Goal: Information Seeking & Learning: Compare options

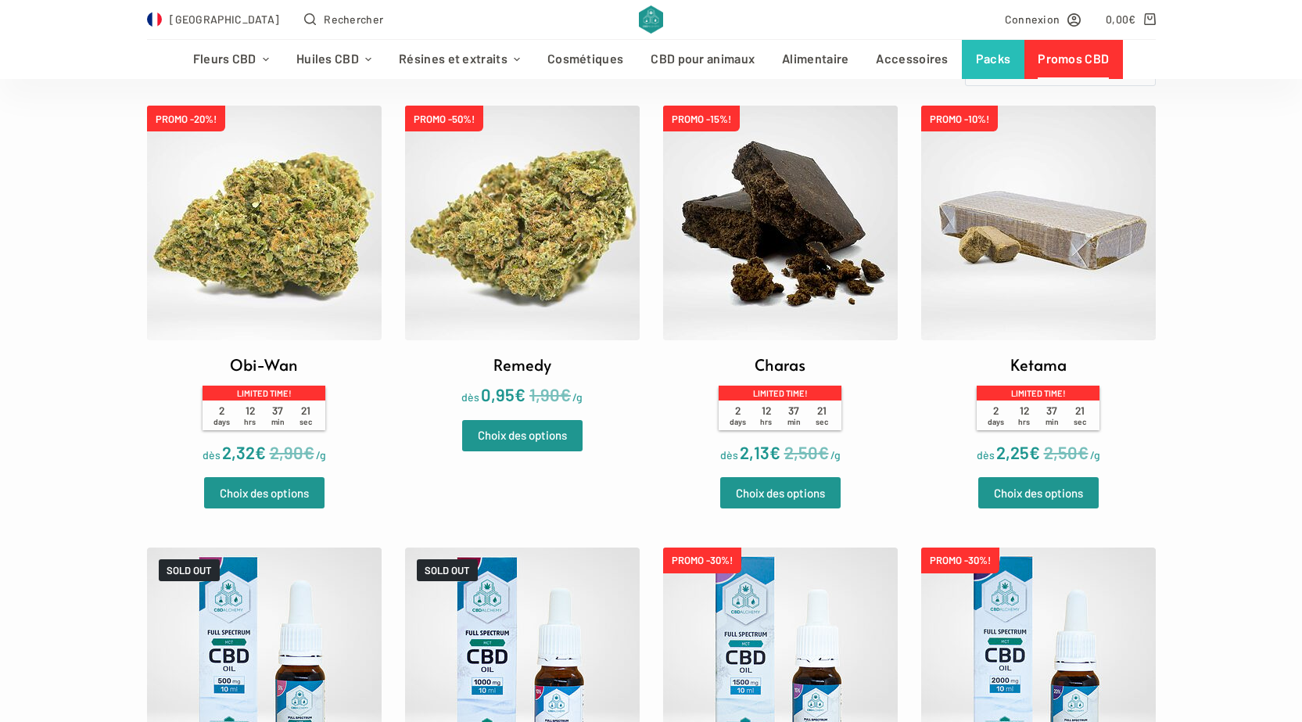
scroll to position [391, 0]
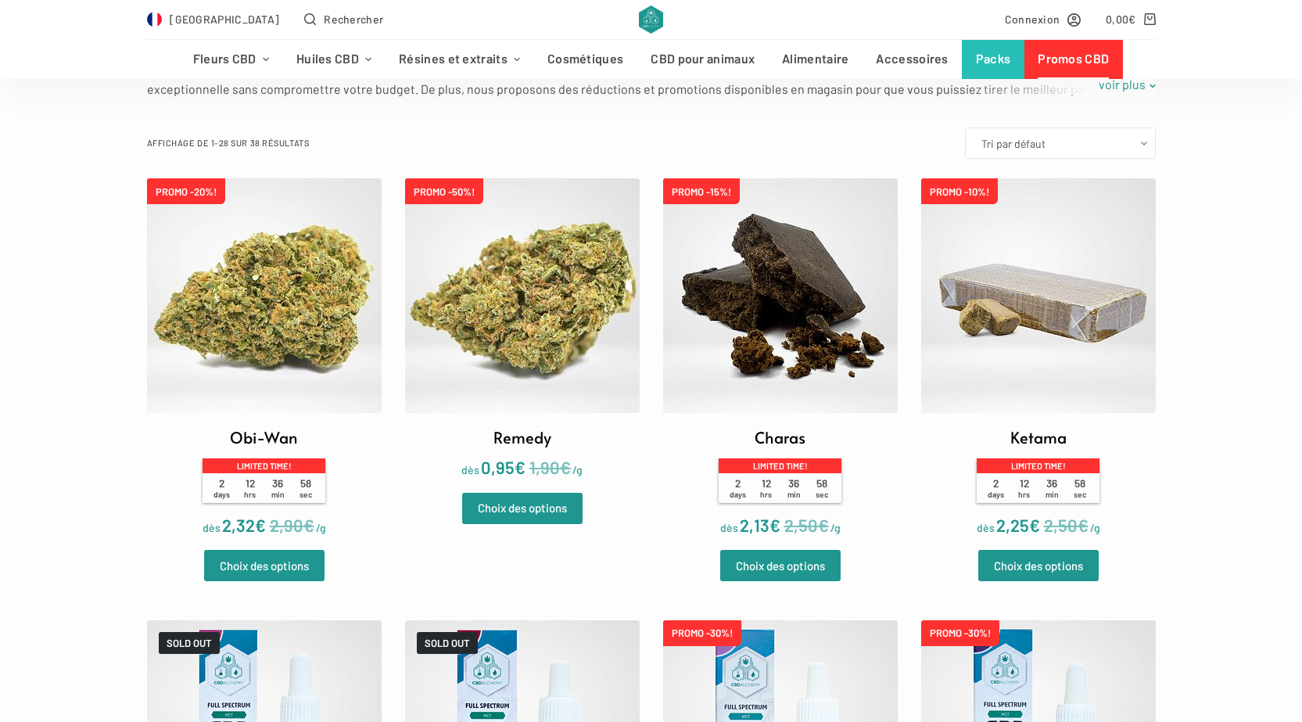
click at [513, 336] on img at bounding box center [522, 295] width 235 height 235
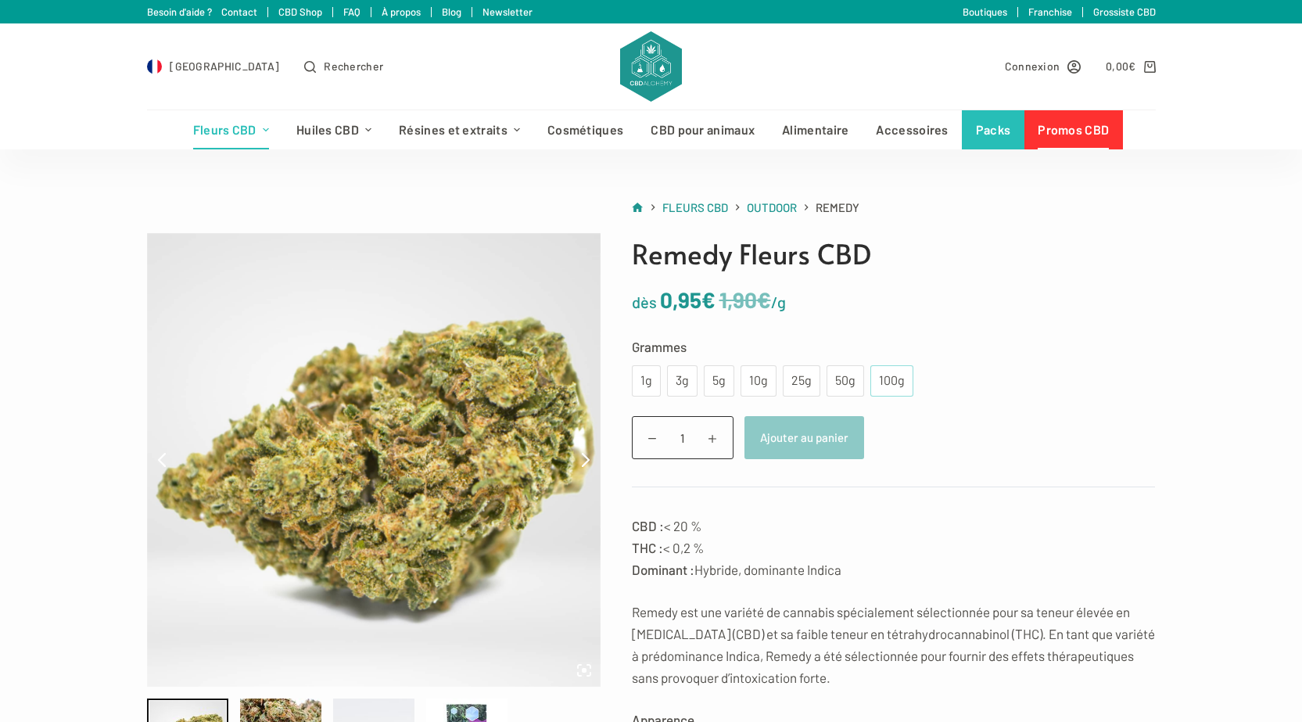
click at [899, 379] on div "100g" at bounding box center [892, 381] width 24 height 20
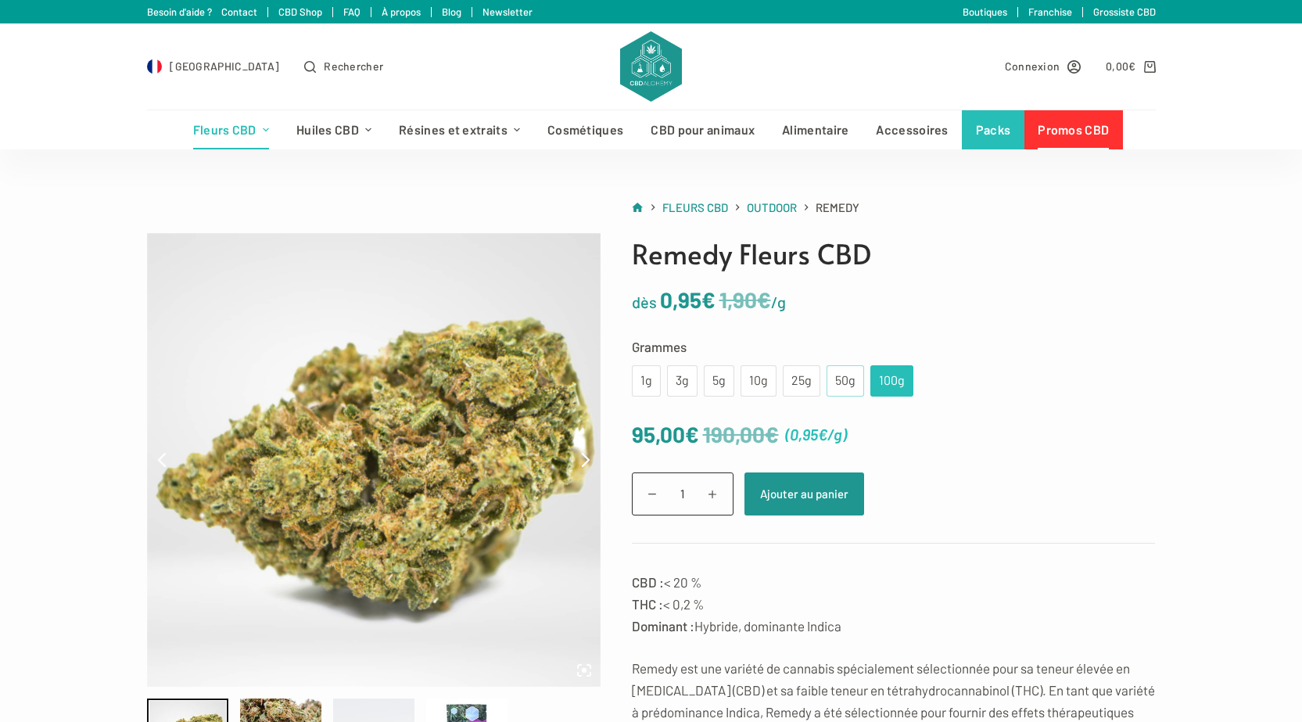
click at [836, 386] on div "50g" at bounding box center [845, 381] width 19 height 20
click at [797, 377] on div "25g" at bounding box center [801, 381] width 19 height 20
click at [880, 378] on div "100g" at bounding box center [892, 381] width 24 height 20
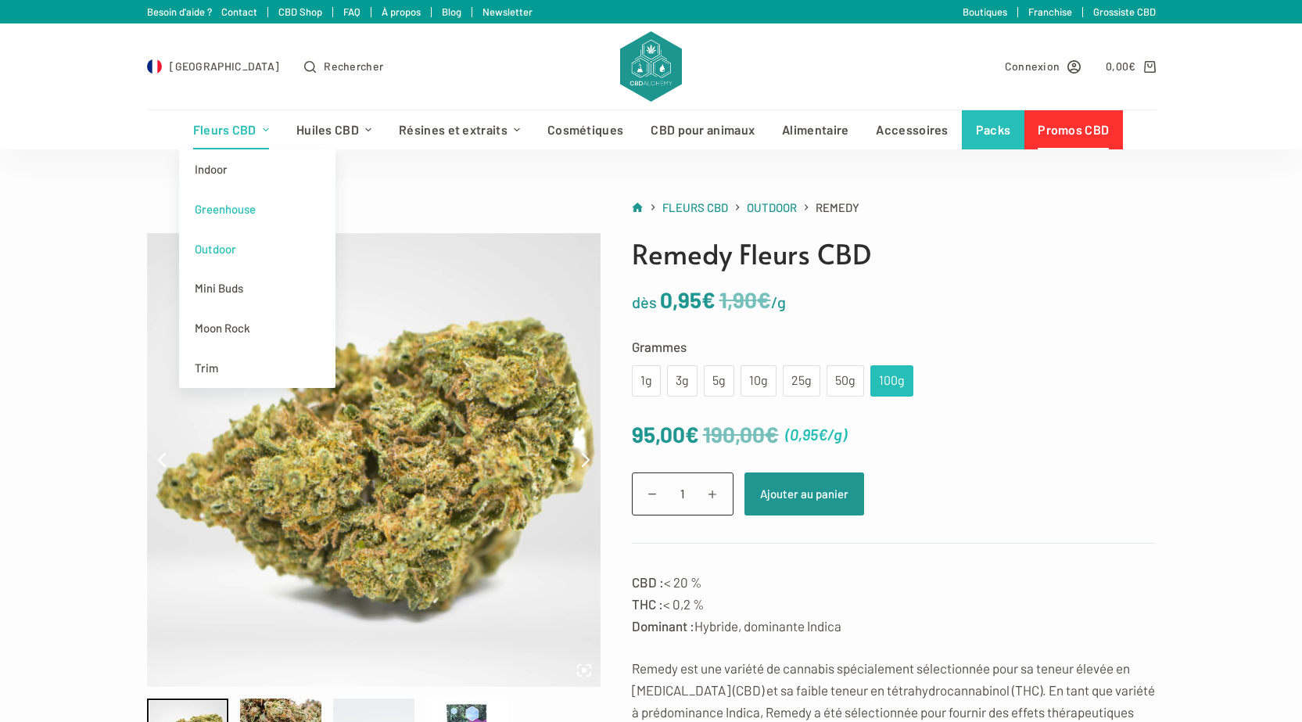
click at [256, 205] on link "Greenhouse" at bounding box center [257, 209] width 156 height 40
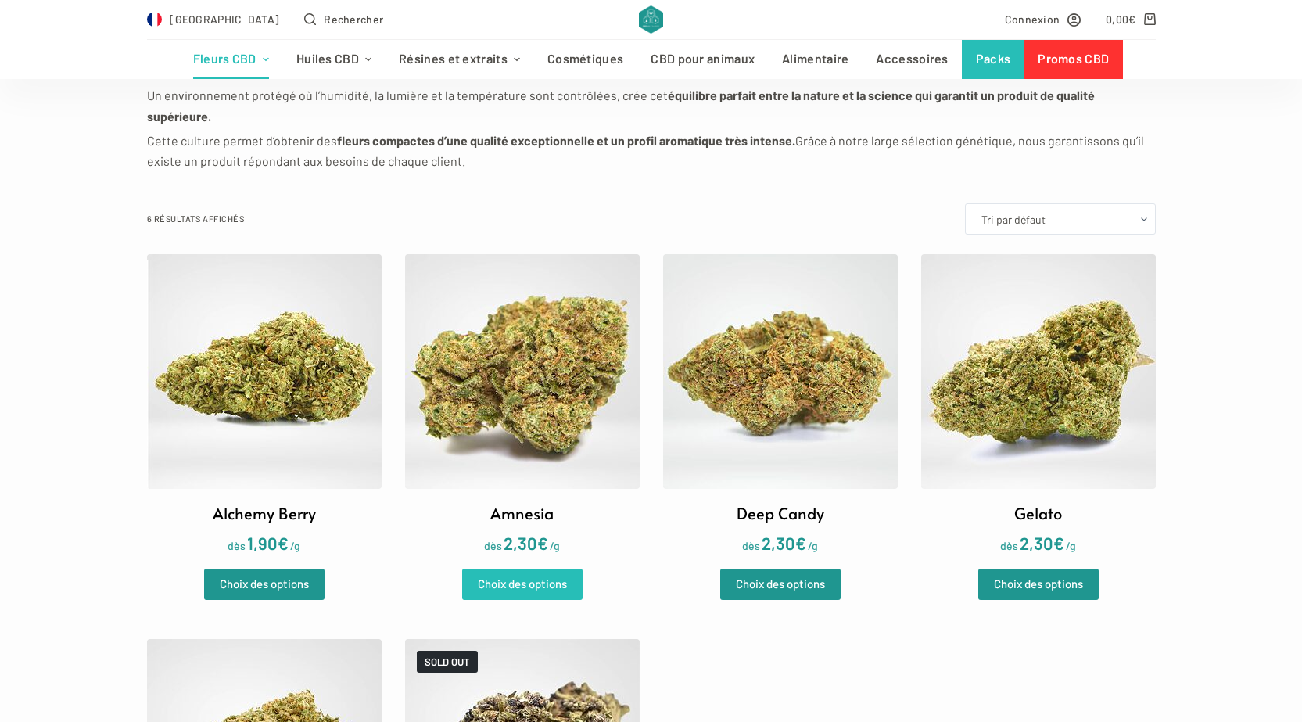
scroll to position [313, 0]
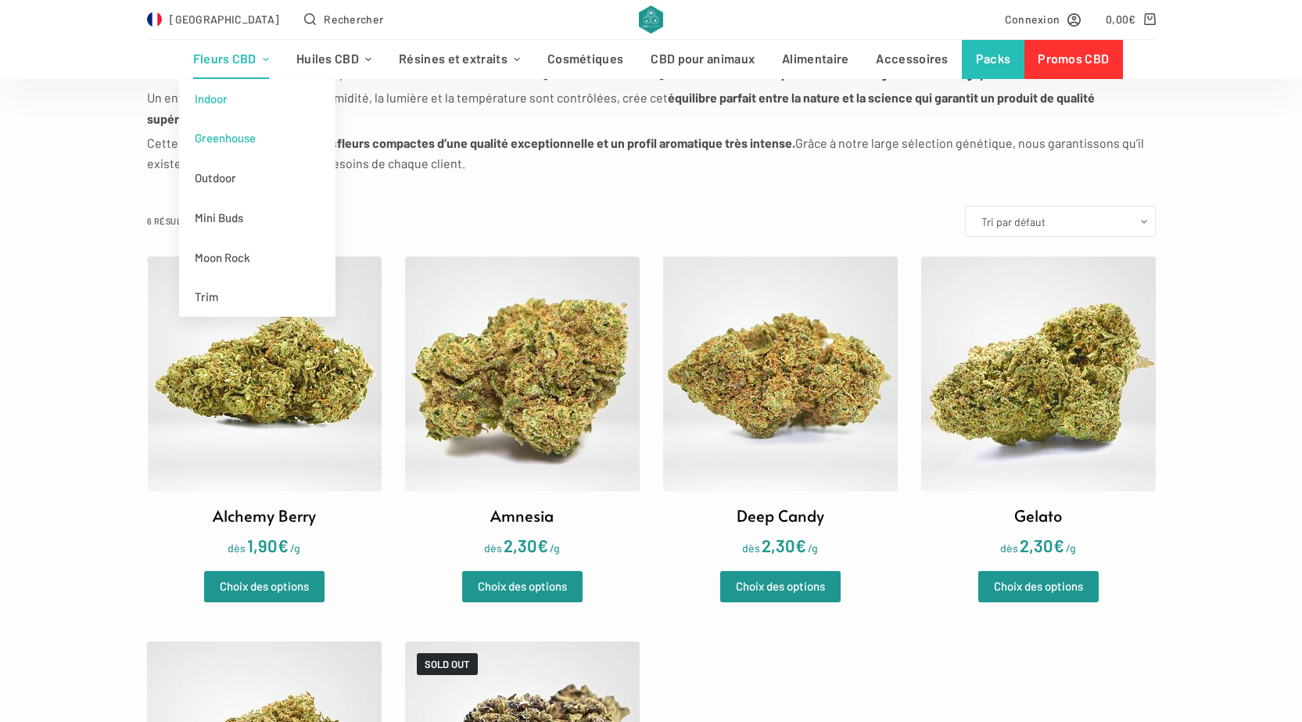
click at [234, 93] on link "Indoor" at bounding box center [257, 99] width 156 height 40
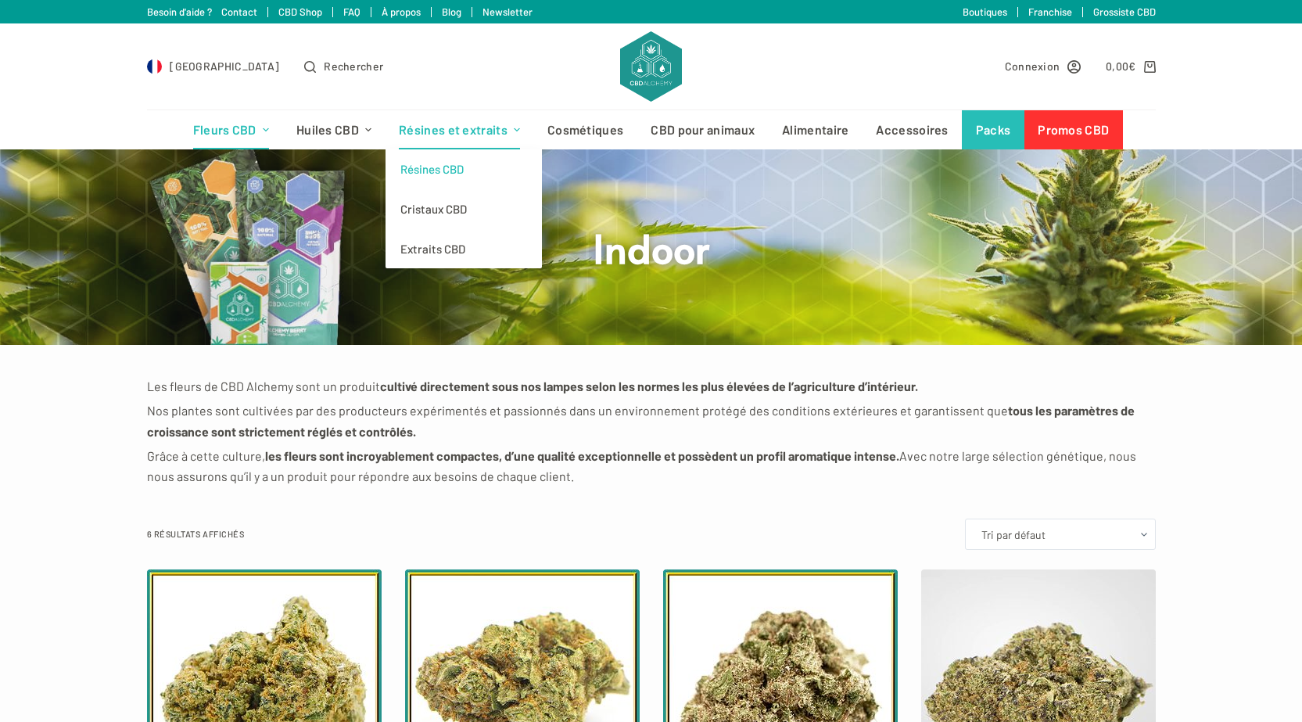
click at [460, 174] on link "Résines CBD" at bounding box center [464, 169] width 156 height 40
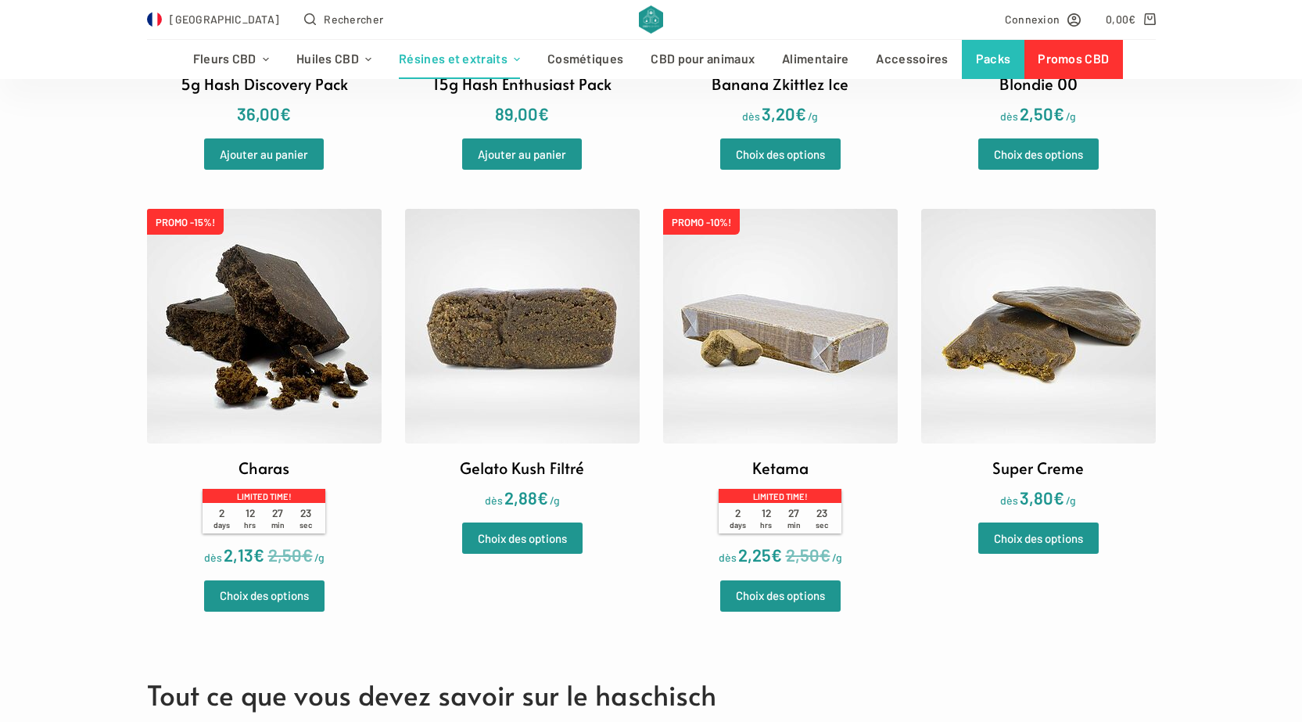
scroll to position [704, 0]
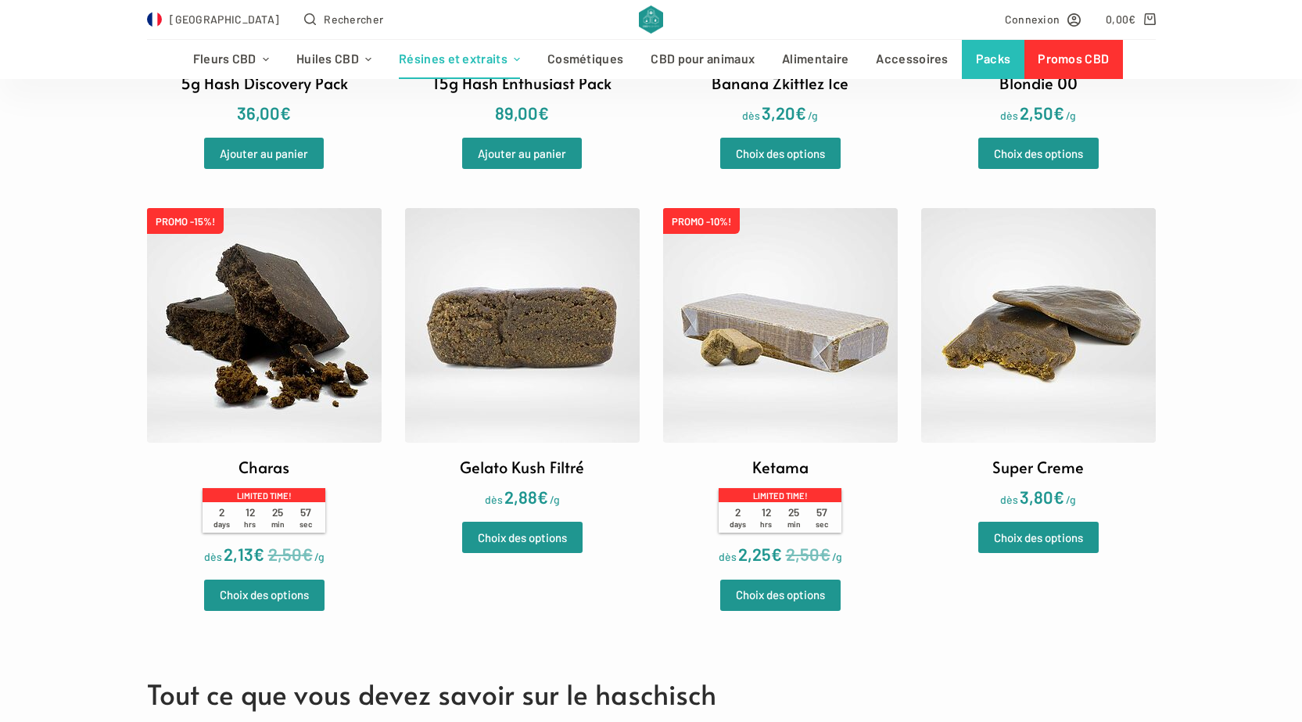
click at [555, 346] on img at bounding box center [522, 325] width 235 height 235
click at [712, 314] on img at bounding box center [780, 325] width 235 height 235
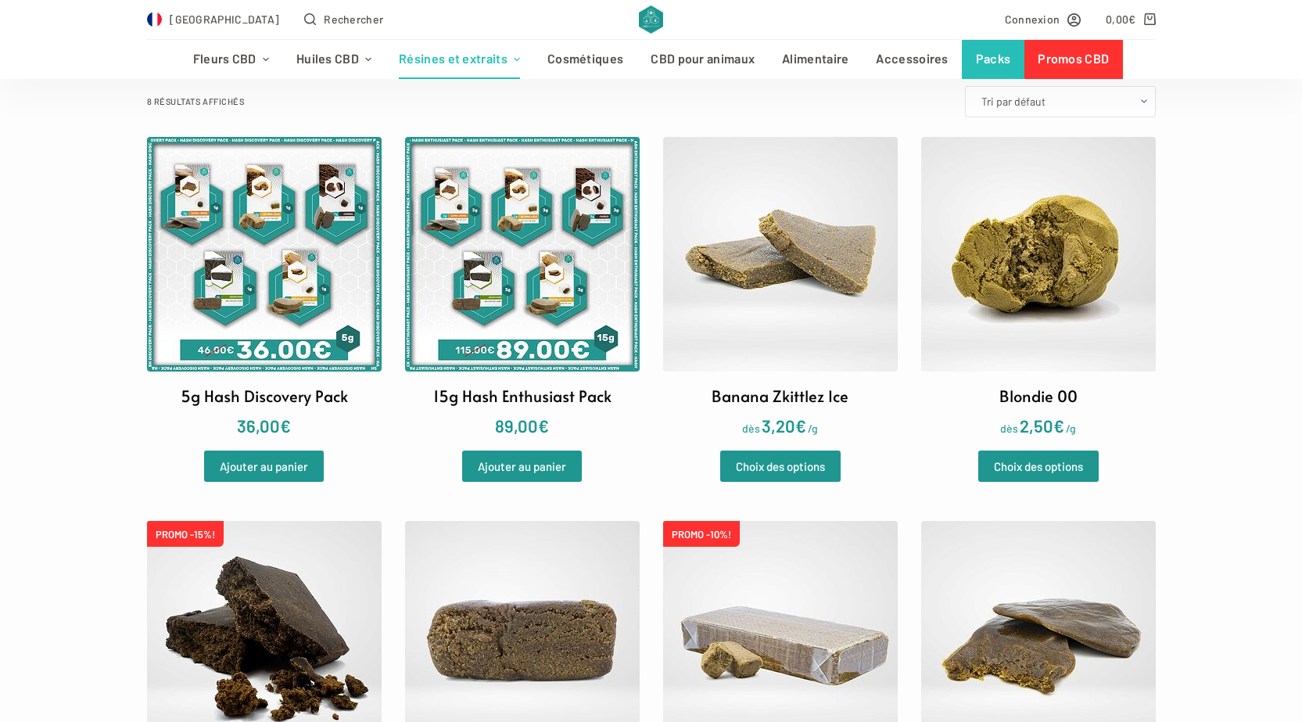
click at [892, 287] on img at bounding box center [780, 254] width 235 height 235
click at [1070, 266] on img at bounding box center [1038, 254] width 235 height 235
click at [830, 257] on img at bounding box center [780, 254] width 235 height 235
